Goal: Information Seeking & Learning: Find specific fact

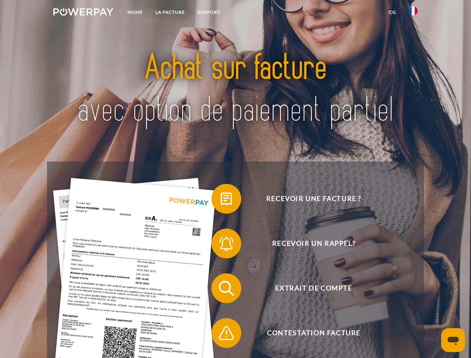
click at [83, 13] on img at bounding box center [83, 11] width 60 height 7
click at [413, 13] on img at bounding box center [413, 10] width 9 height 9
click at [392, 12] on link "CG" at bounding box center [393, 12] width 20 height 13
click at [221, 200] on span at bounding box center [215, 198] width 37 height 37
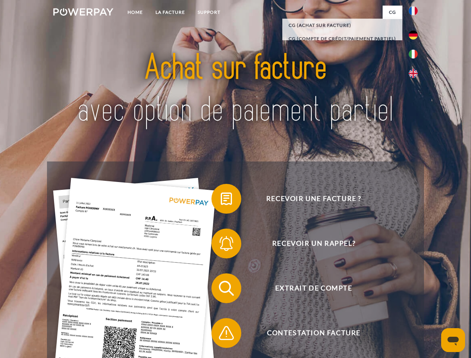
click at [221, 245] on span at bounding box center [215, 243] width 37 height 37
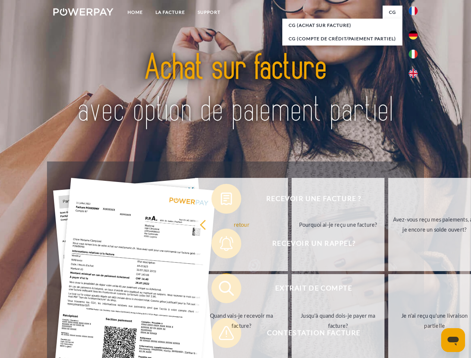
click at [292, 290] on link "Jusqu'à quand dois-je payer ma facture?" at bounding box center [338, 320] width 93 height 93
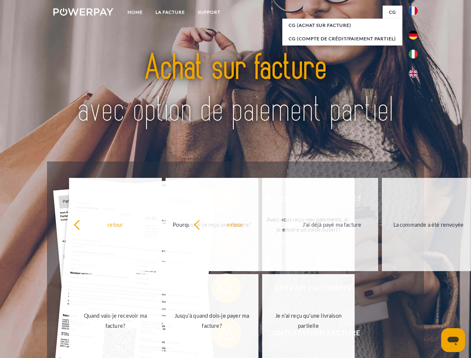
click at [221, 335] on span at bounding box center [215, 333] width 37 height 37
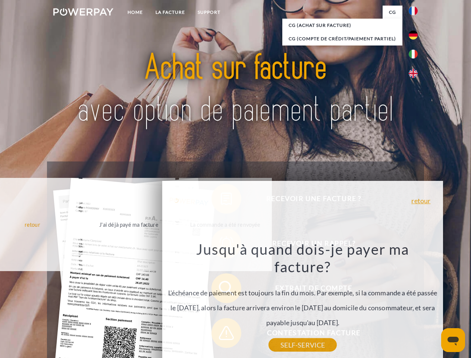
click at [453, 340] on icon "Ouvrir la fenêtre de messagerie" at bounding box center [453, 341] width 11 height 9
